Goal: Task Accomplishment & Management: Use online tool/utility

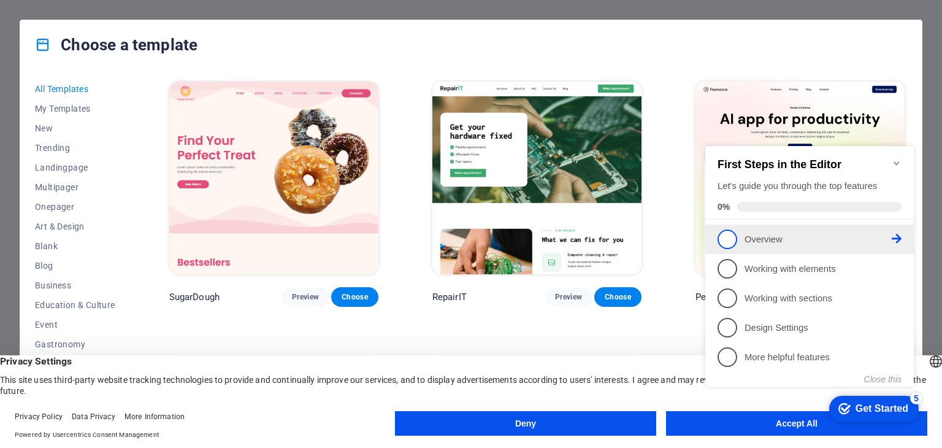
click at [728, 234] on span "1" at bounding box center [728, 239] width 20 height 20
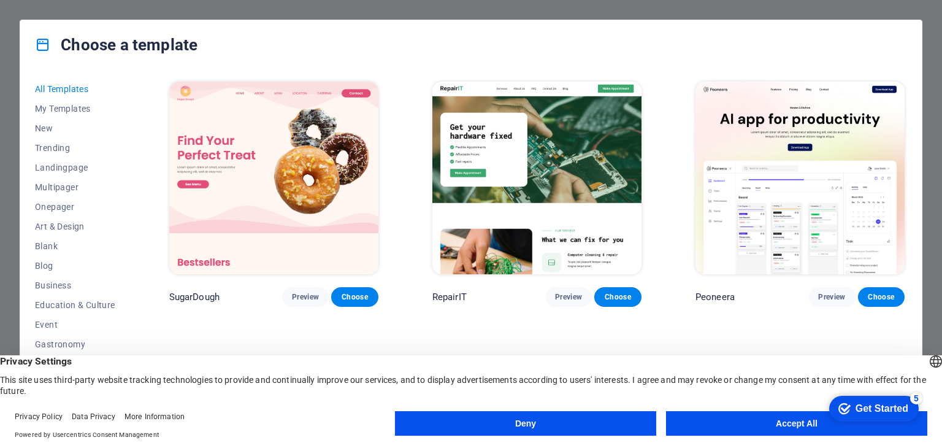
click at [745, 426] on button "Accept All" at bounding box center [796, 423] width 261 height 25
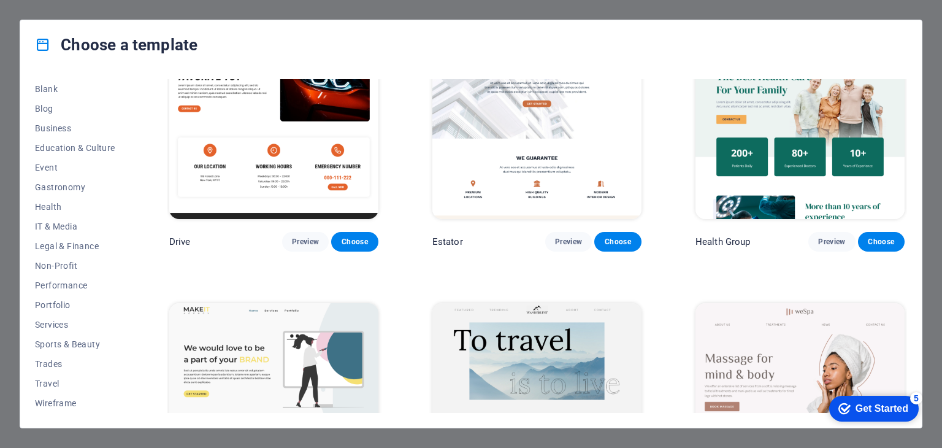
scroll to position [2461, 0]
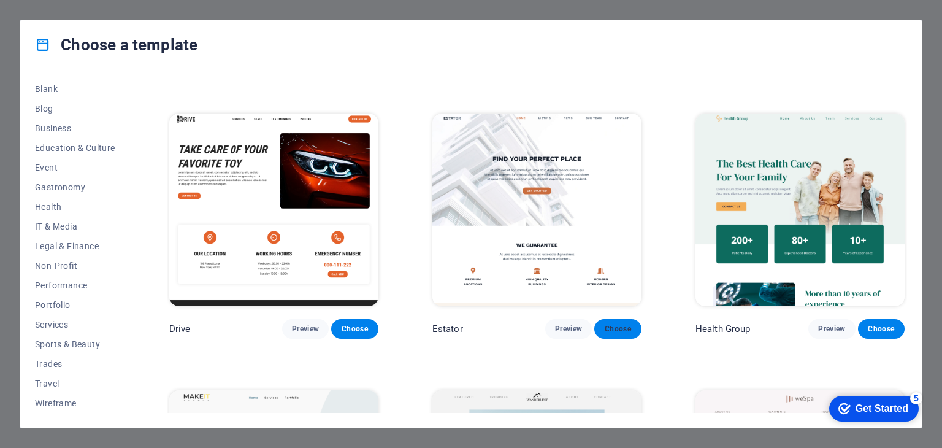
click at [609, 324] on span "Choose" at bounding box center [617, 329] width 27 height 10
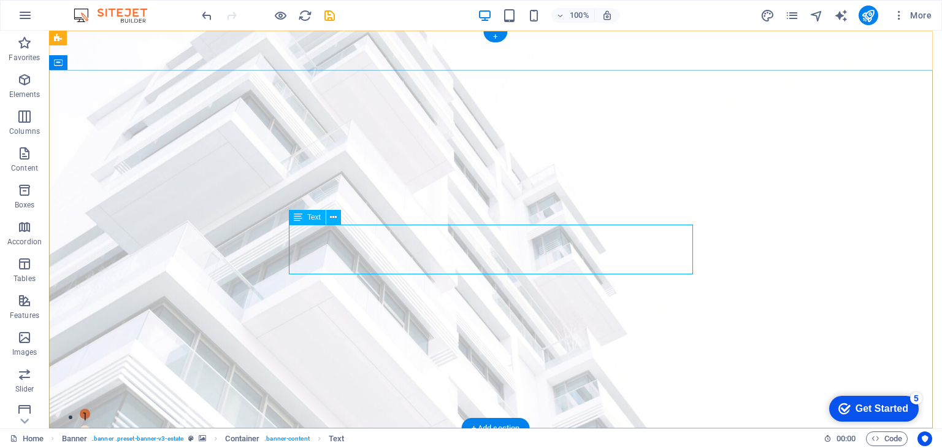
drag, startPoint x: 684, startPoint y: 268, endPoint x: 401, endPoint y: 251, distance: 283.4
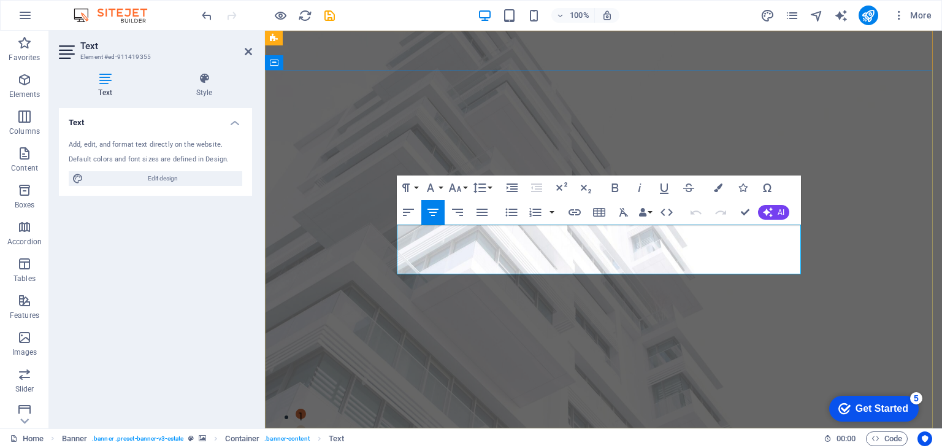
drag, startPoint x: 793, startPoint y: 272, endPoint x: 415, endPoint y: 232, distance: 380.1
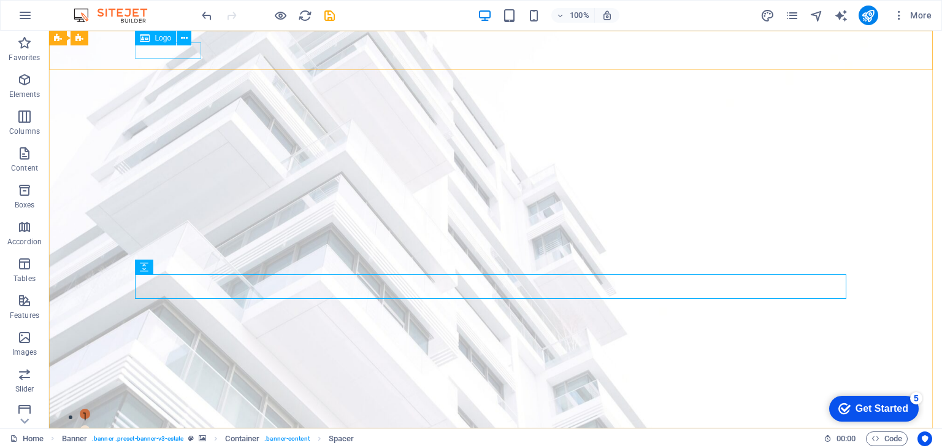
click at [160, 38] on span "Logo" at bounding box center [163, 37] width 17 height 7
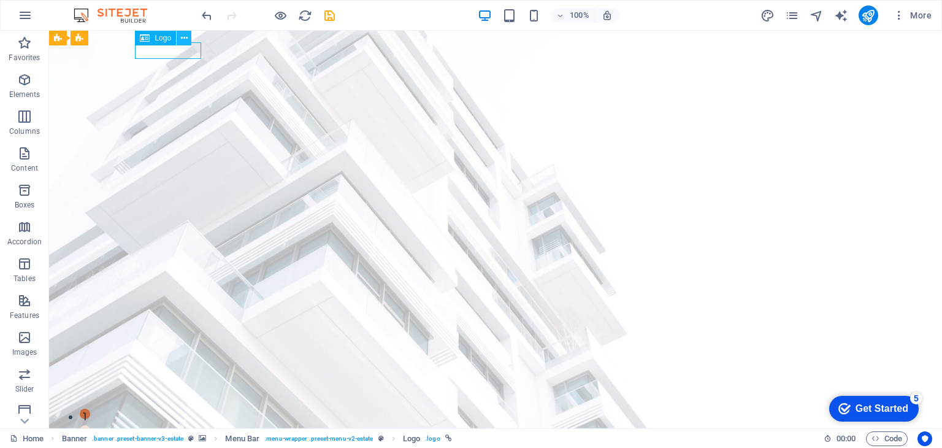
click at [185, 37] on icon at bounding box center [184, 38] width 7 height 13
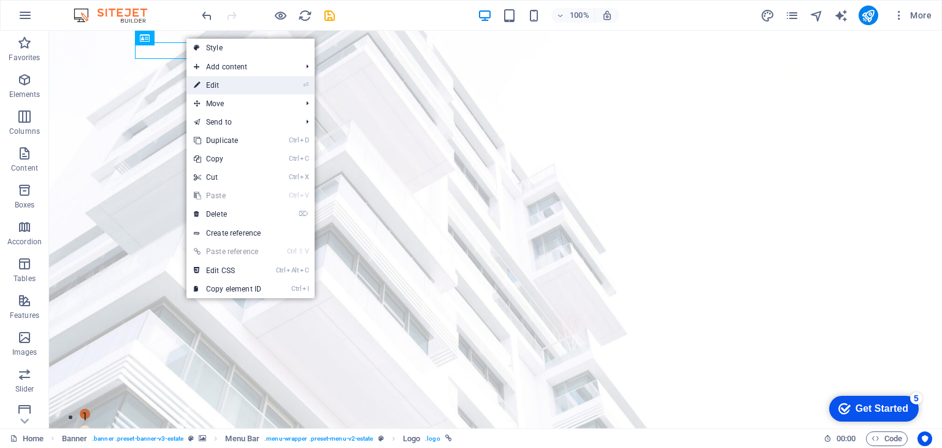
click at [241, 83] on link "⏎ Edit" at bounding box center [228, 85] width 82 height 18
select select "px"
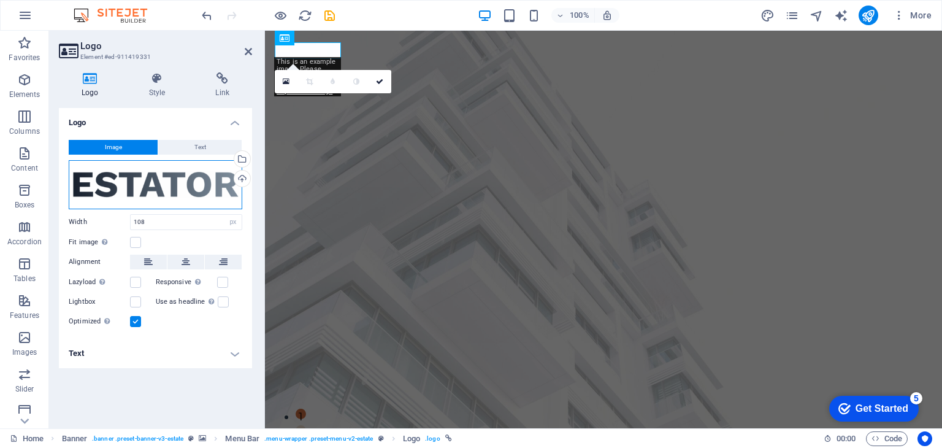
click at [171, 175] on div "Drag files here, click to choose files or select files from Files or our free s…" at bounding box center [156, 184] width 174 height 49
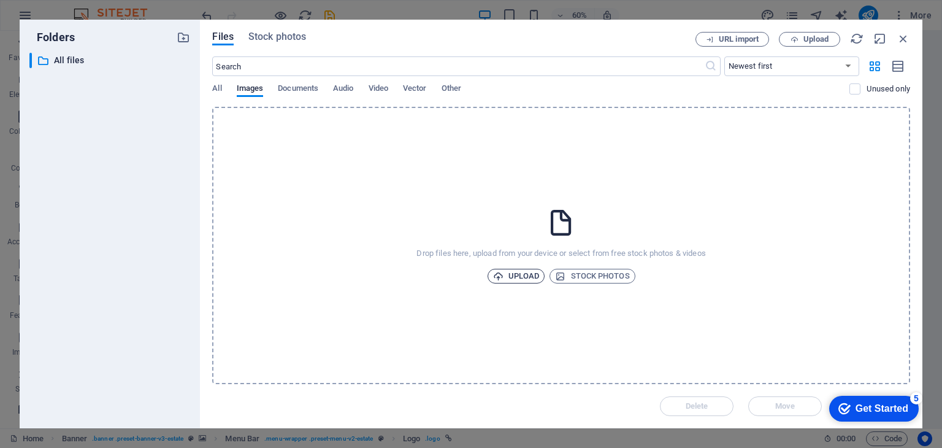
click at [522, 280] on span "Upload" at bounding box center [516, 276] width 47 height 15
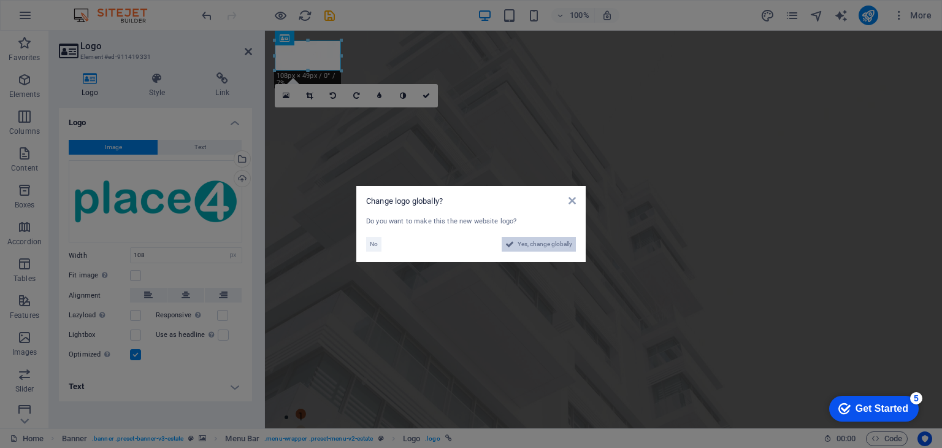
click at [525, 247] on span "Yes, change globally" at bounding box center [545, 244] width 55 height 15
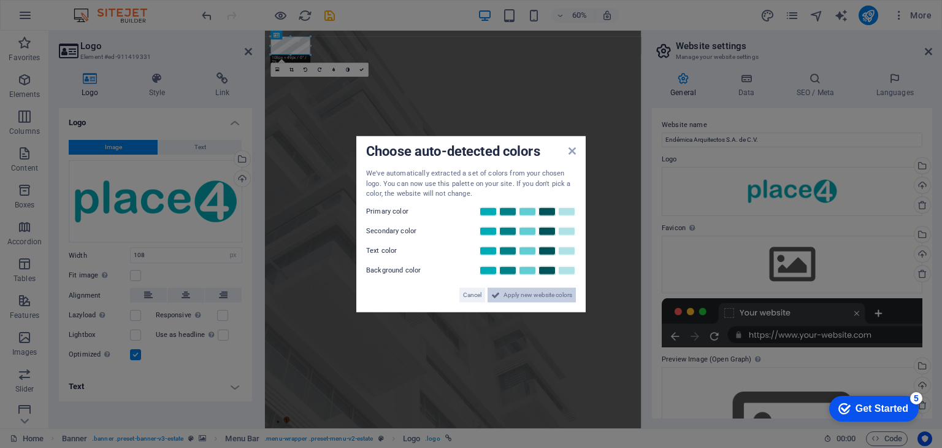
click at [520, 297] on span "Apply new website colors" at bounding box center [538, 294] width 69 height 15
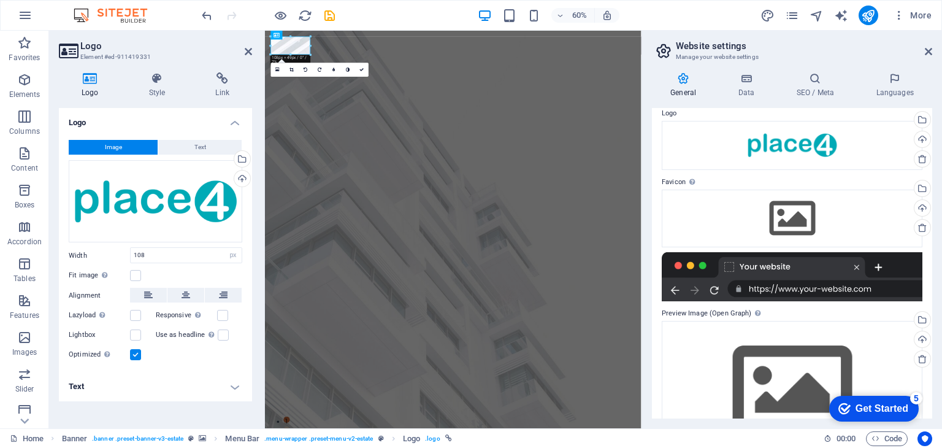
scroll to position [47, 0]
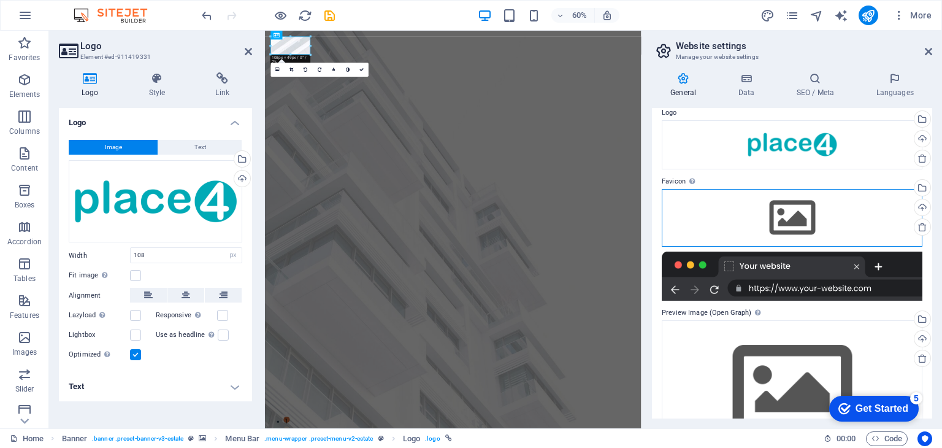
click at [796, 214] on div "Drag files here, click to choose files or select files from Files or our free s…" at bounding box center [792, 218] width 261 height 58
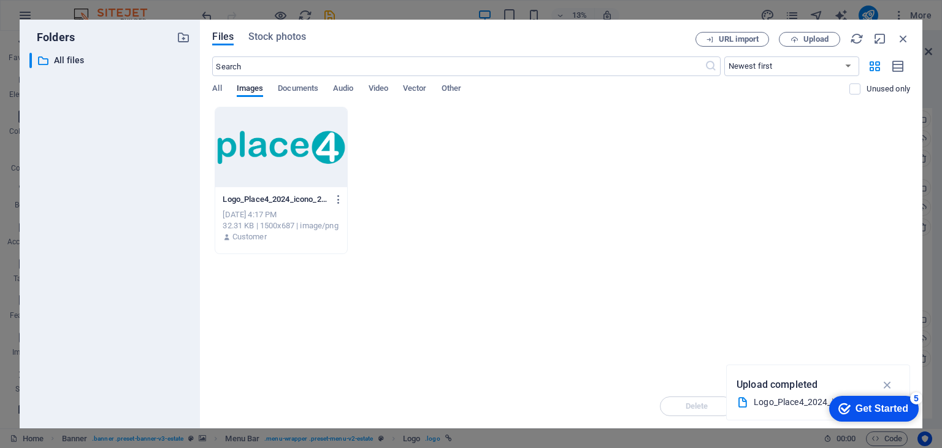
click at [446, 141] on div "Logo_Place4_2024_icono_2-NWHlh10KBCAQObVdbXjcag.png Logo_Place4_2024_icono_2-NW…" at bounding box center [561, 180] width 698 height 147
click at [892, 386] on icon "button" at bounding box center [888, 384] width 14 height 13
click at [795, 38] on icon "button" at bounding box center [795, 40] width 8 height 8
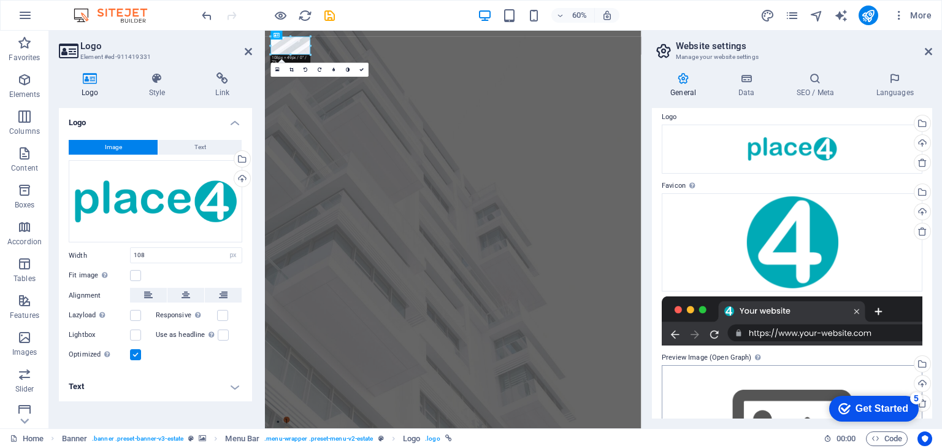
scroll to position [0, 0]
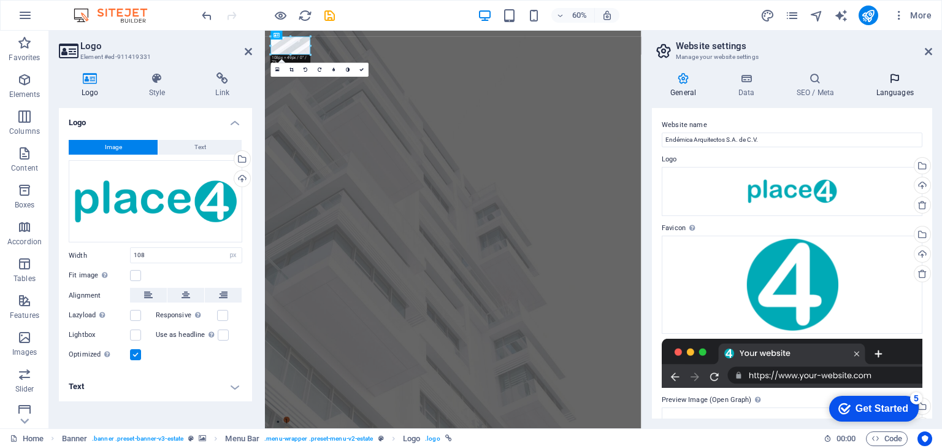
click at [893, 90] on h4 "Languages" at bounding box center [895, 85] width 75 height 26
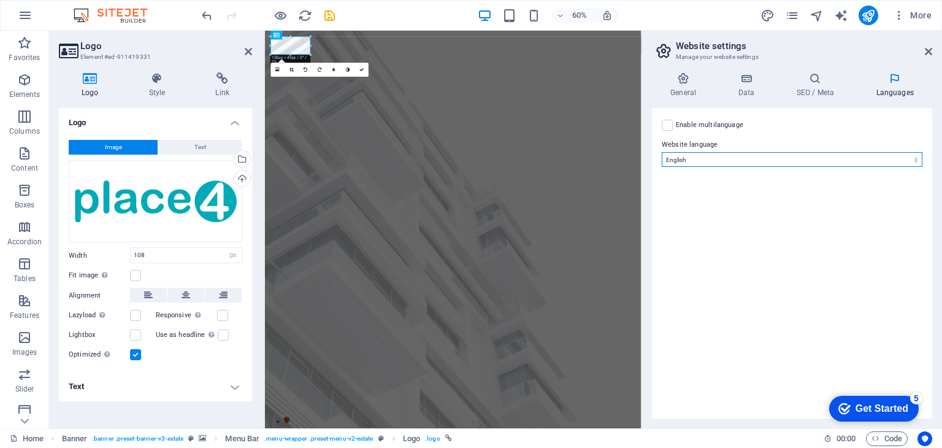
click at [778, 157] on select "Abkhazian Afar Afrikaans Akan Albanian Amharic Arabic Aragonese Armenian Assame…" at bounding box center [792, 159] width 261 height 15
select select "148"
click at [662, 152] on select "Abkhazian Afar Afrikaans Akan Albanian Amharic Arabic Aragonese Armenian Assame…" at bounding box center [792, 159] width 261 height 15
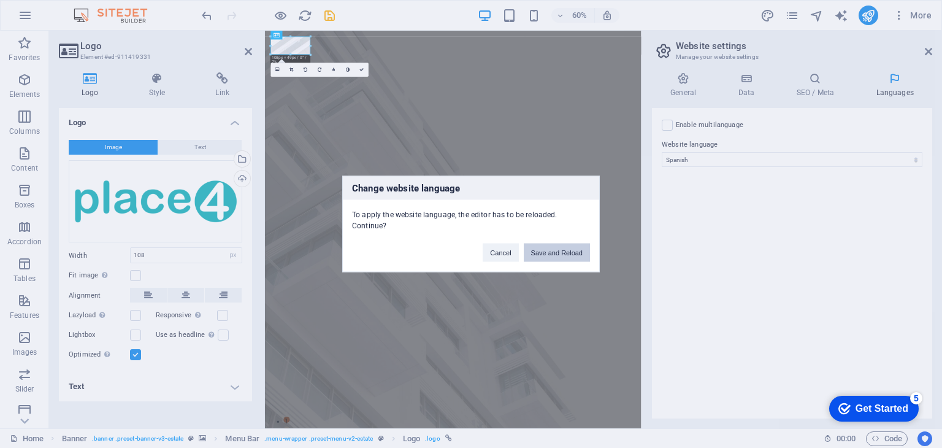
click at [543, 246] on button "Save and Reload" at bounding box center [557, 253] width 66 height 18
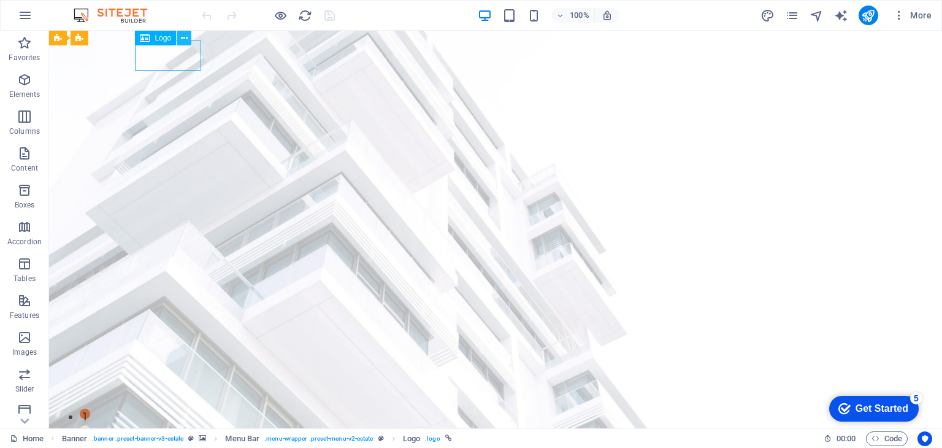
click at [181, 38] on icon at bounding box center [184, 38] width 7 height 13
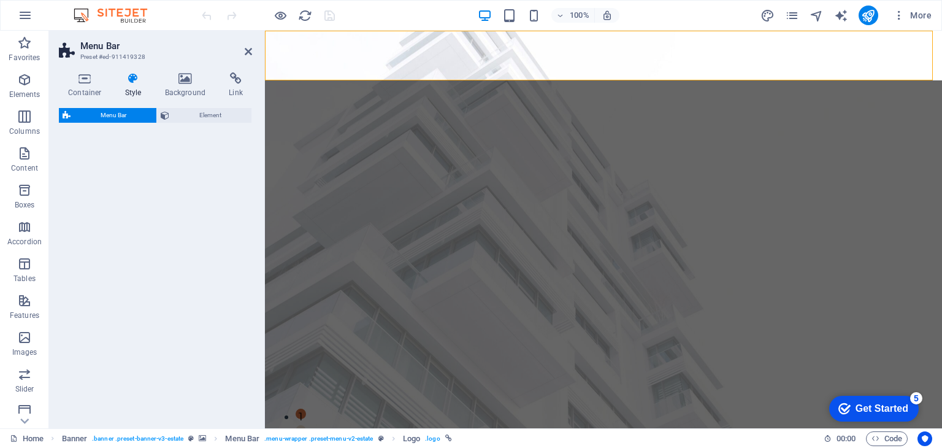
select select "rem"
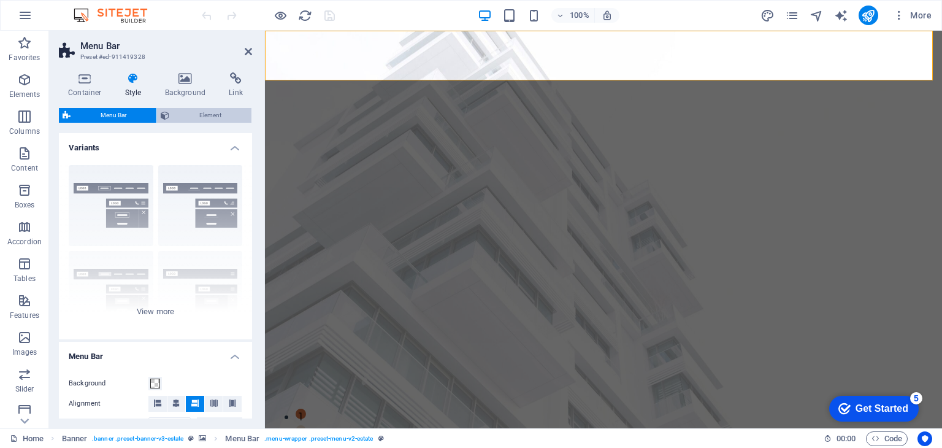
click at [197, 118] on span "Element" at bounding box center [210, 115] width 75 height 15
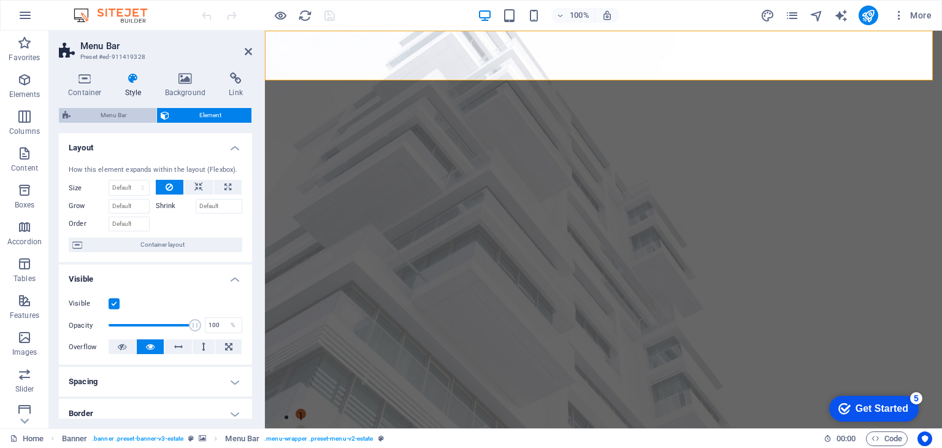
click at [129, 116] on span "Menu Bar" at bounding box center [113, 115] width 79 height 15
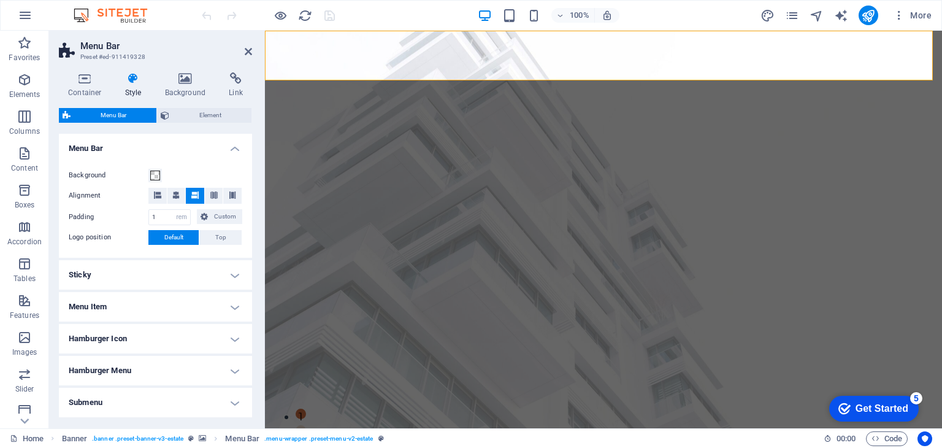
scroll to position [255, 0]
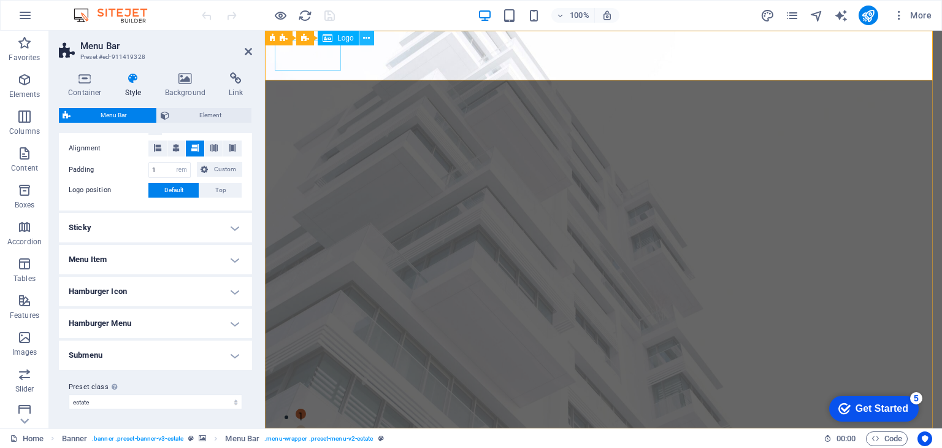
click at [368, 40] on icon at bounding box center [366, 38] width 7 height 13
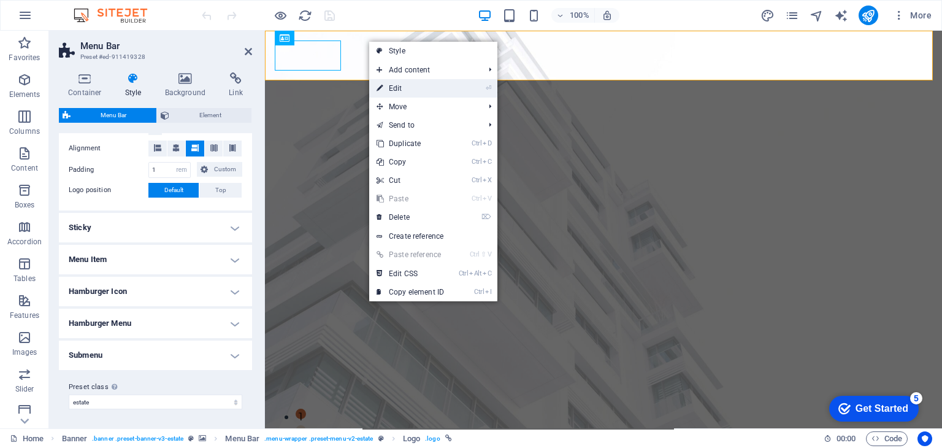
click at [403, 85] on link "⏎ Edit" at bounding box center [410, 88] width 82 height 18
select select "px"
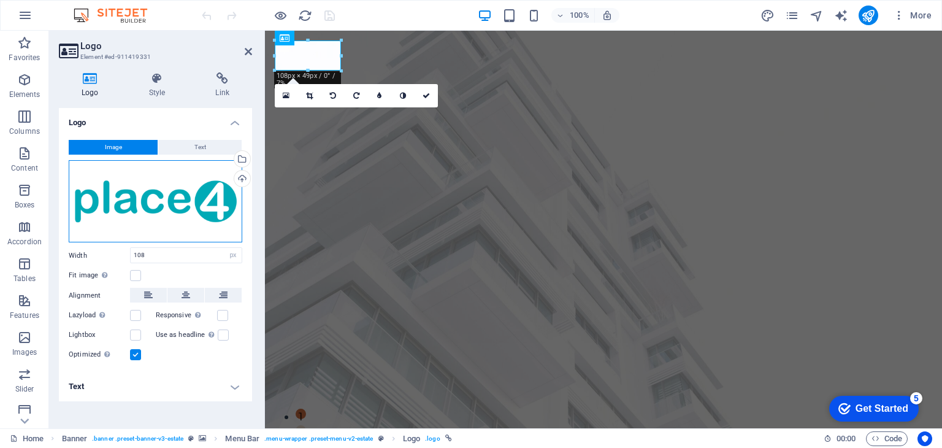
click at [206, 196] on div "Drag files here, click to choose files or select files from Files or our free s…" at bounding box center [156, 201] width 174 height 83
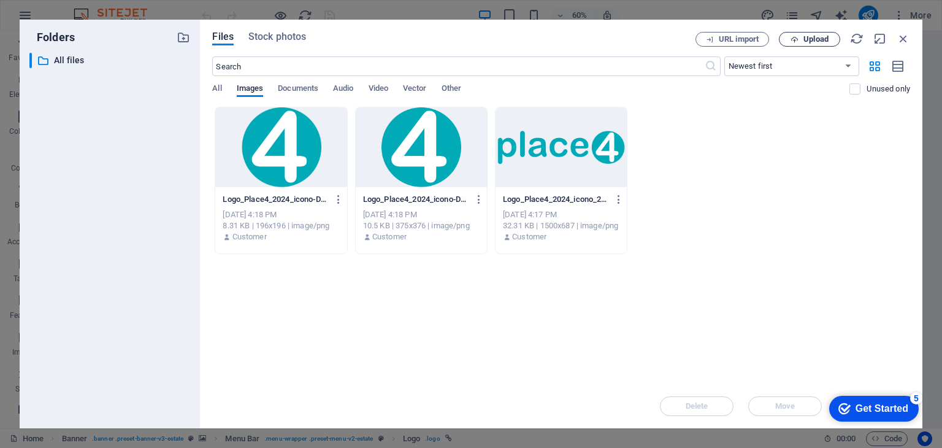
click at [810, 45] on button "Upload" at bounding box center [809, 39] width 61 height 15
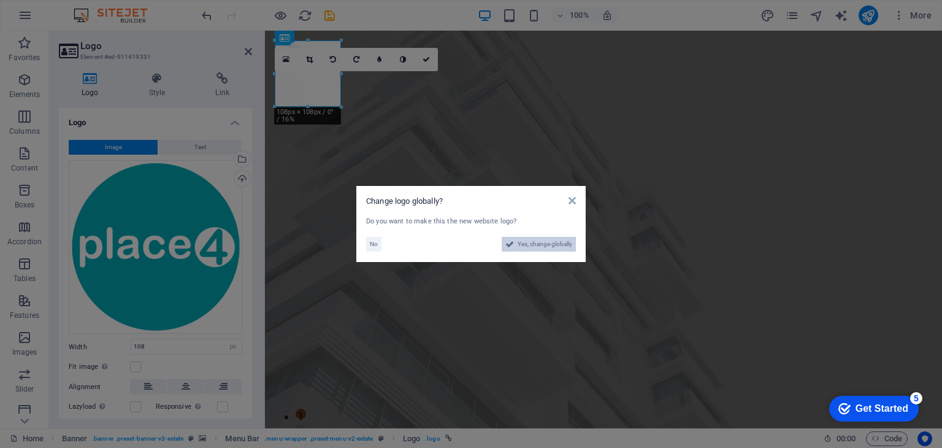
click at [529, 241] on span "Yes, change globally" at bounding box center [545, 244] width 55 height 15
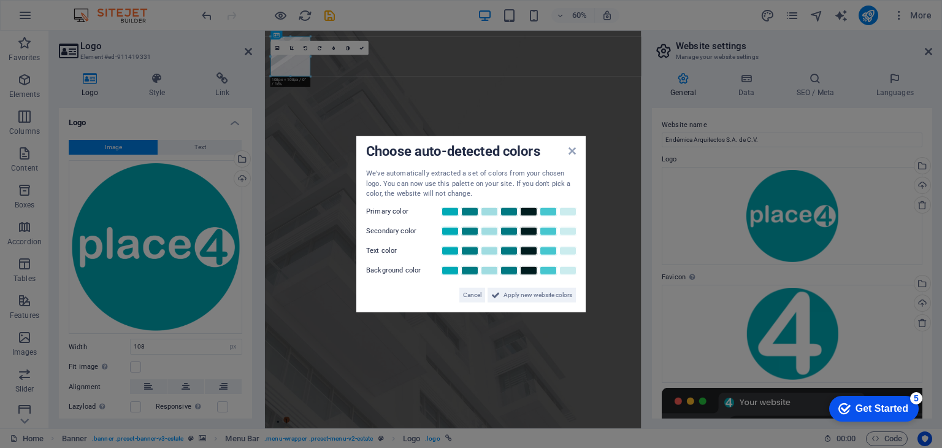
click at [377, 212] on label "Primary color" at bounding box center [403, 211] width 74 height 15
click at [446, 212] on link at bounding box center [450, 211] width 18 height 10
click at [474, 231] on link at bounding box center [470, 231] width 18 height 10
click at [511, 249] on link at bounding box center [509, 250] width 18 height 10
click at [568, 273] on link at bounding box center [568, 270] width 18 height 10
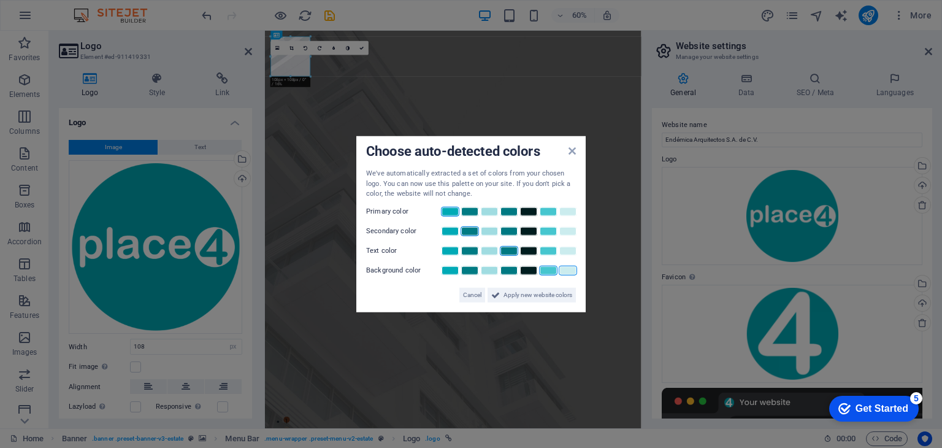
click at [552, 273] on link at bounding box center [548, 270] width 18 height 10
click at [513, 295] on span "Apply new website colors" at bounding box center [538, 294] width 69 height 15
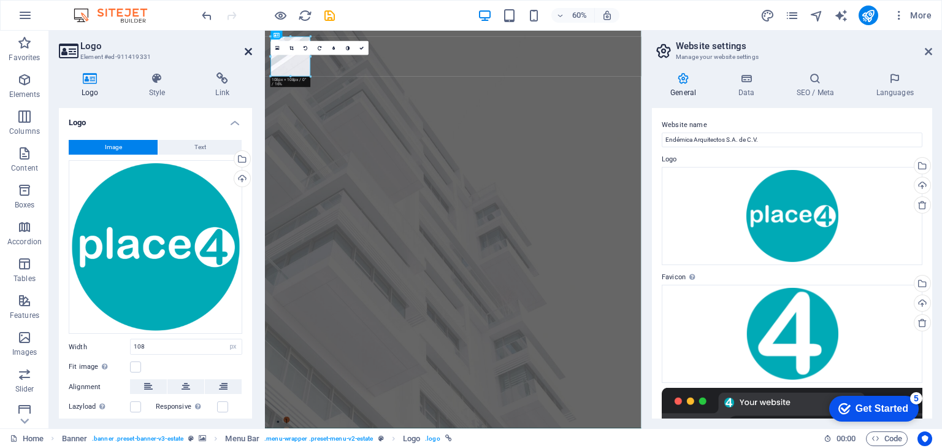
click at [248, 50] on icon at bounding box center [248, 52] width 7 height 10
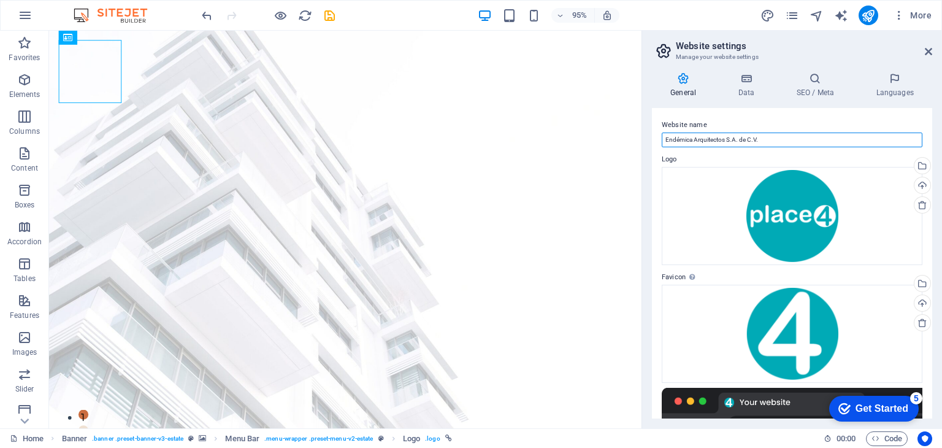
drag, startPoint x: 891, startPoint y: 164, endPoint x: 614, endPoint y: 150, distance: 277.7
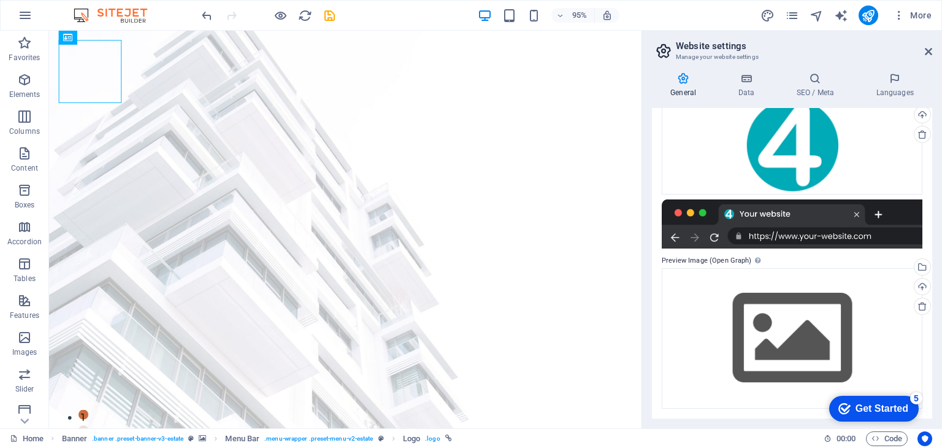
scroll to position [0, 0]
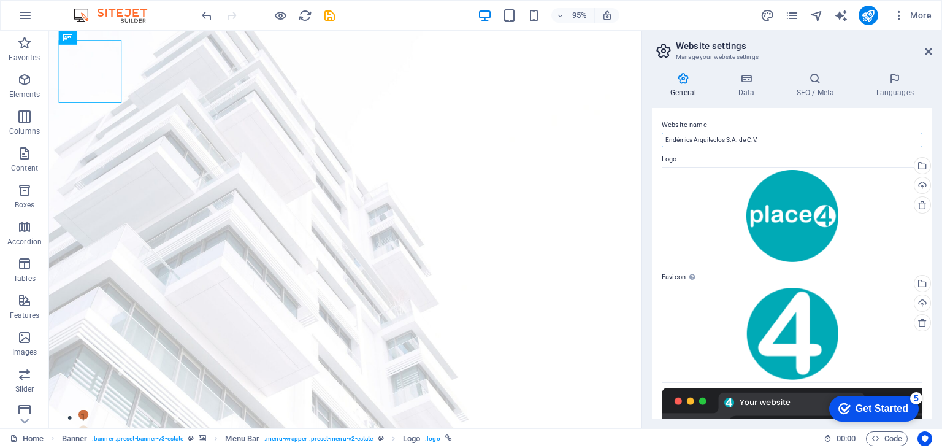
click at [773, 141] on input "Endémica Arquitectos S.A. de C.V." at bounding box center [792, 140] width 261 height 15
type input "Place 4 - La inmobiliaria Todo Incluído."
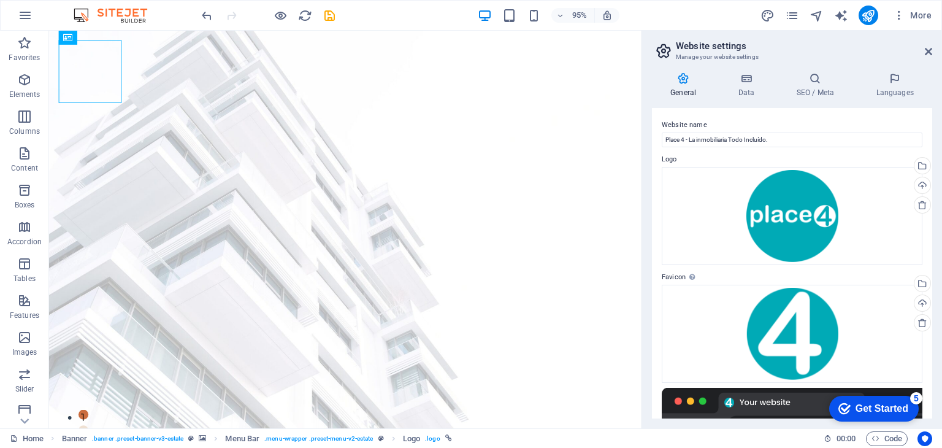
click at [810, 107] on div "General Data SEO / Meta Languages Website name Place 4 - La inmobiliaria Todo I…" at bounding box center [792, 245] width 280 height 346
click at [749, 96] on h4 "Data" at bounding box center [749, 85] width 58 height 26
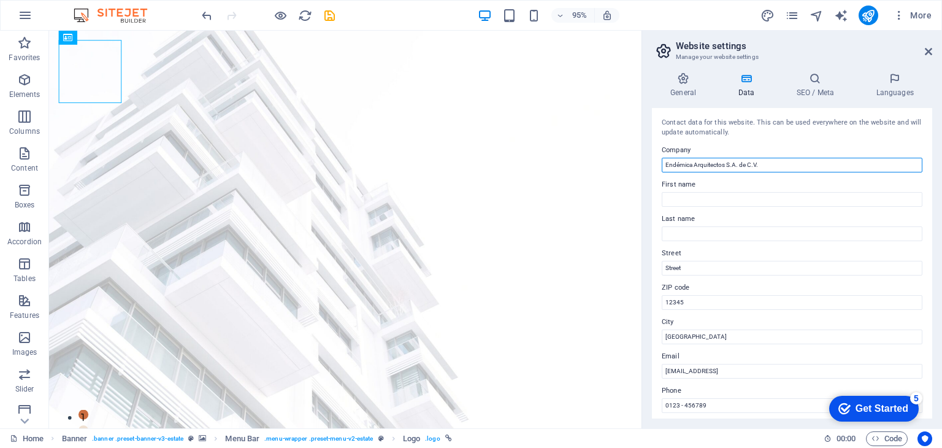
drag, startPoint x: 812, startPoint y: 196, endPoint x: 657, endPoint y: 172, distance: 156.5
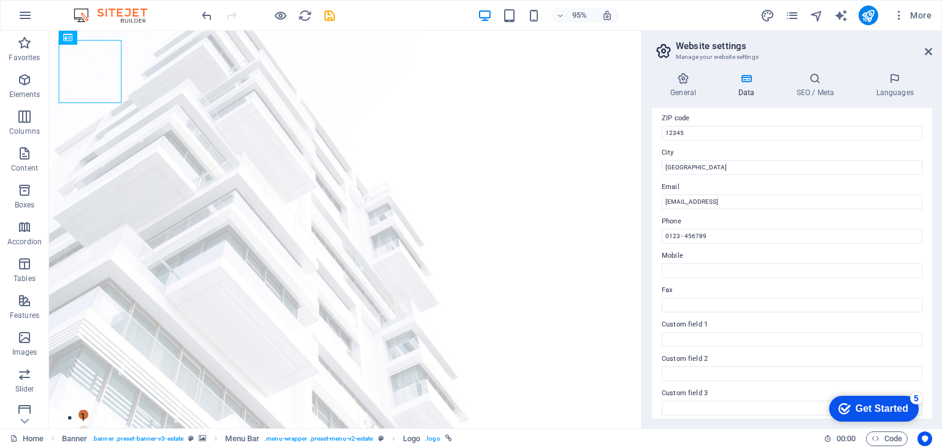
scroll to position [279, 0]
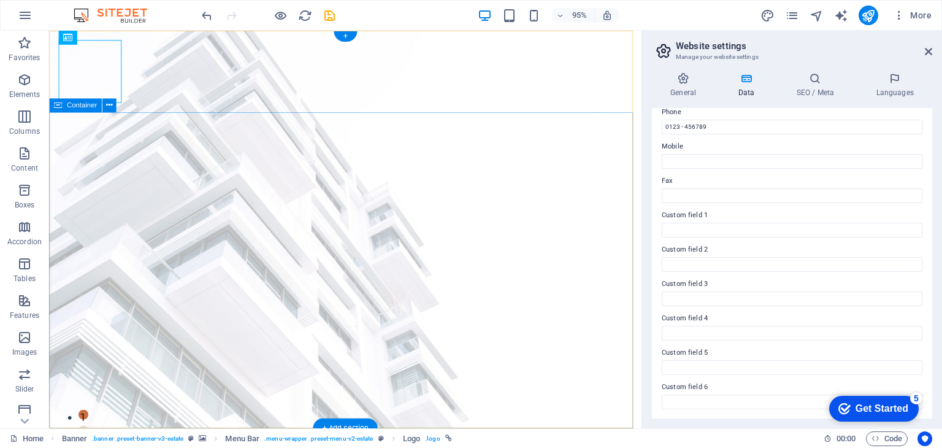
type input "Place 4 - La inmobiliaria todo incluído."
